Goal: Task Accomplishment & Management: Manage account settings

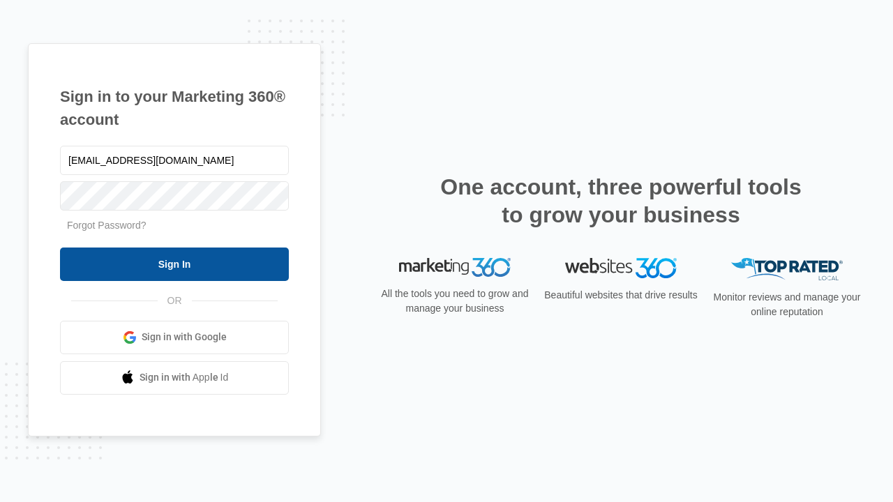
click at [174, 264] on input "Sign In" at bounding box center [174, 264] width 229 height 33
